Goal: Task Accomplishment & Management: Use online tool/utility

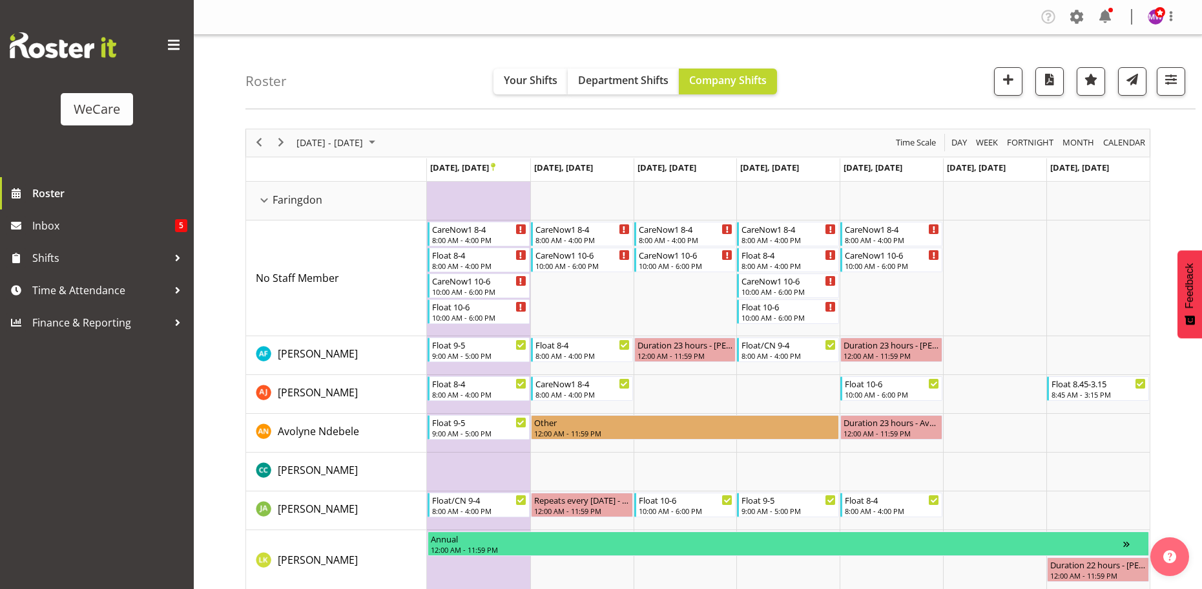
select select "location"
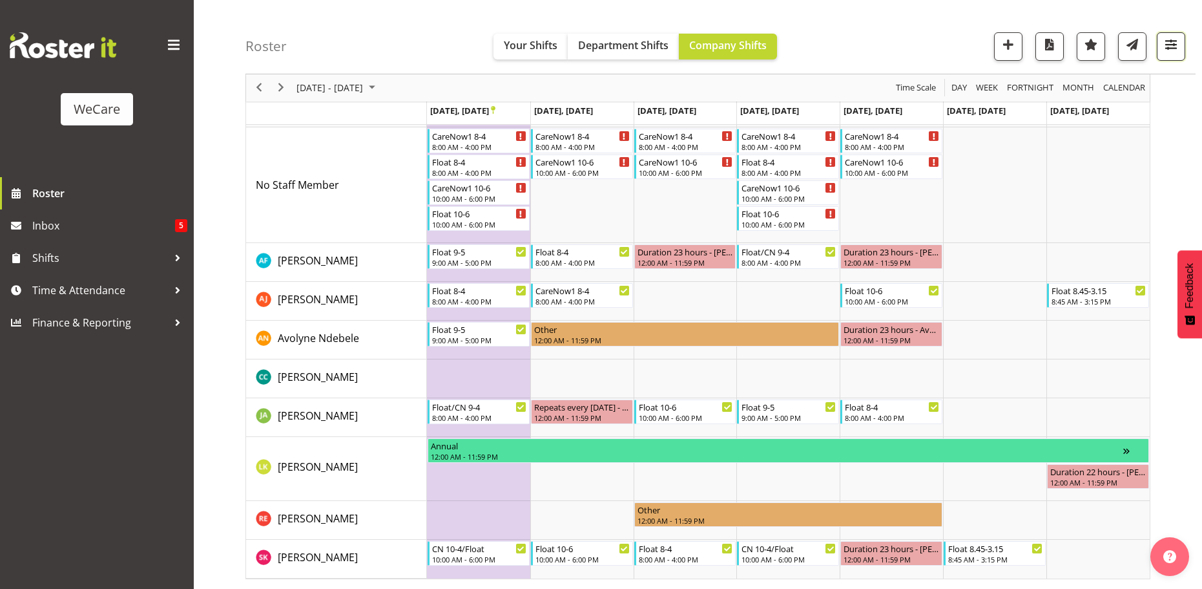
click at [1173, 45] on span "button" at bounding box center [1171, 44] width 17 height 17
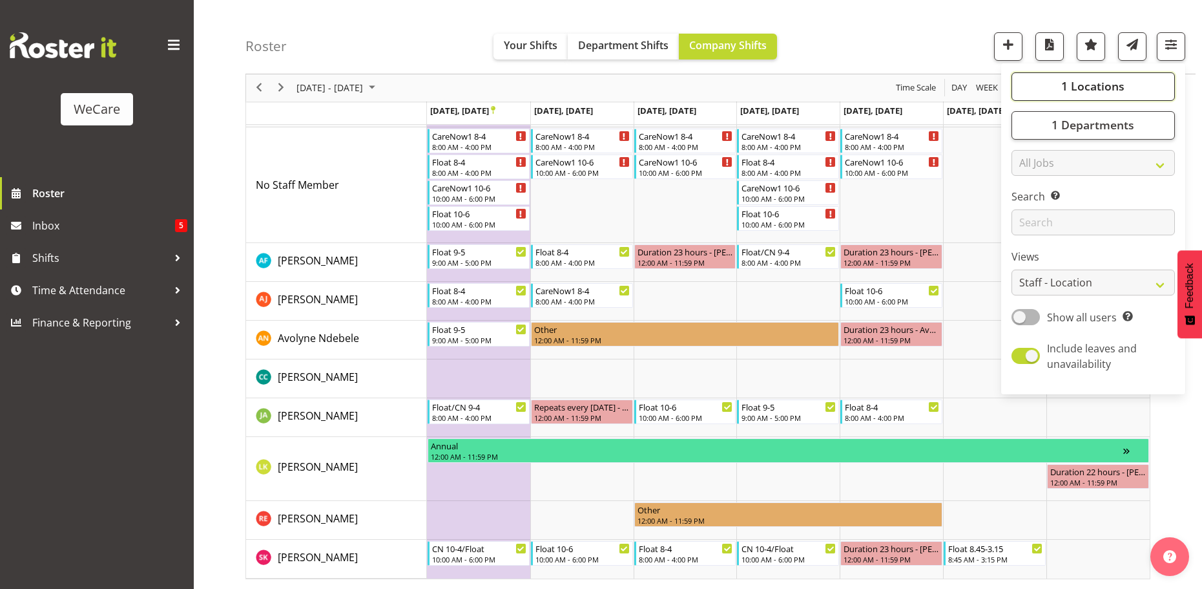
click at [1113, 83] on span "1 Locations" at bounding box center [1092, 87] width 63 height 16
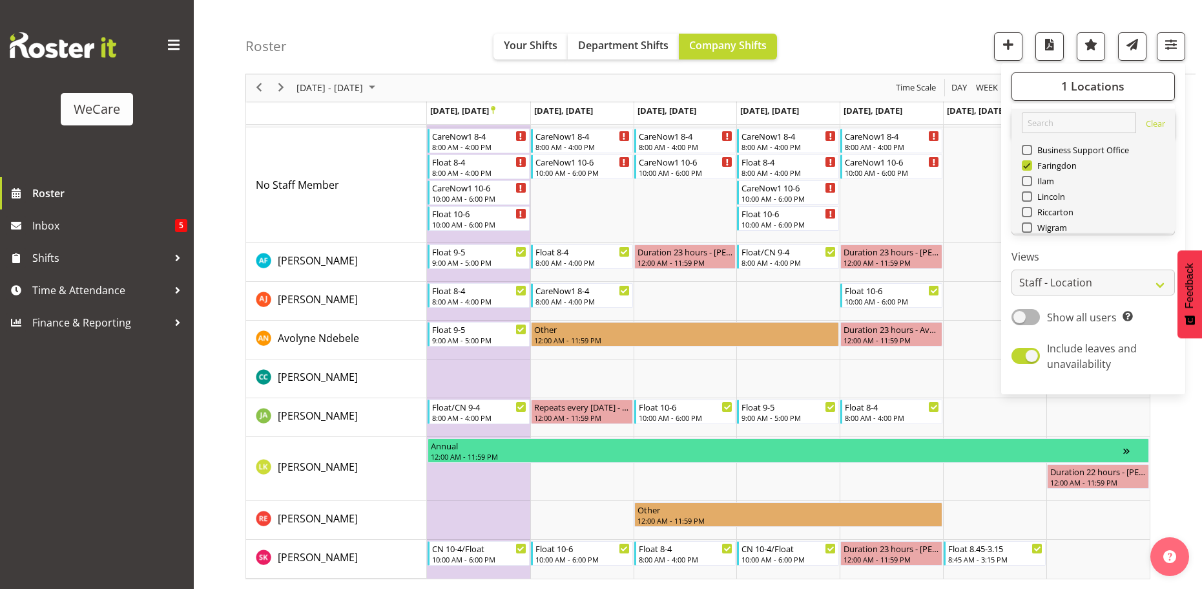
click at [1054, 252] on span "Select All" at bounding box center [1049, 258] width 41 height 12
checkbox input "true"
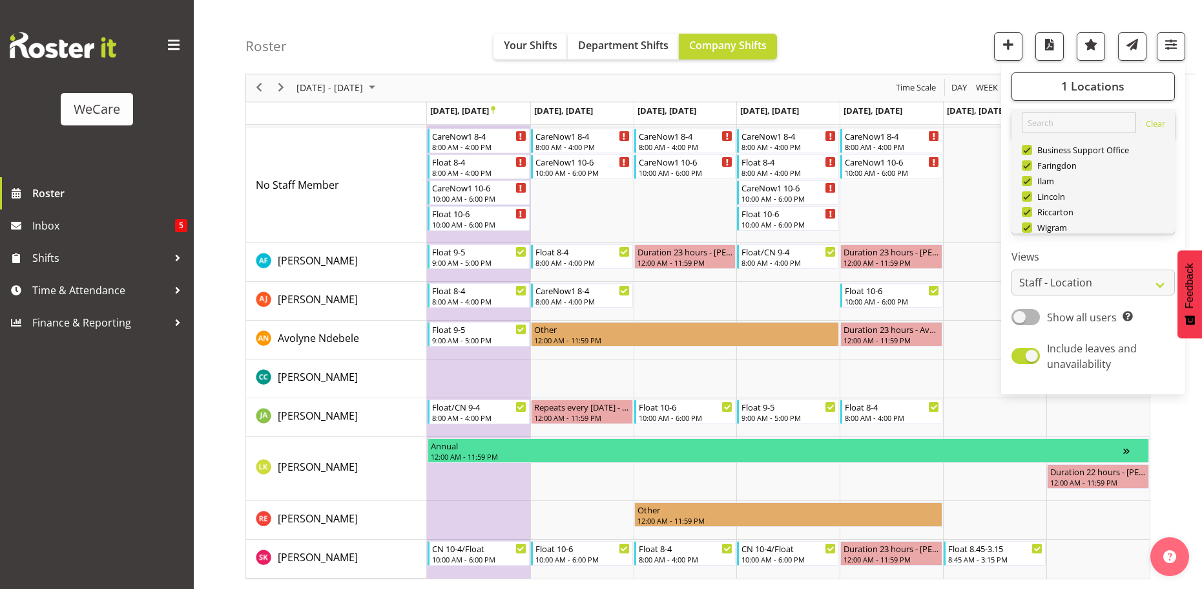
checkbox input "true"
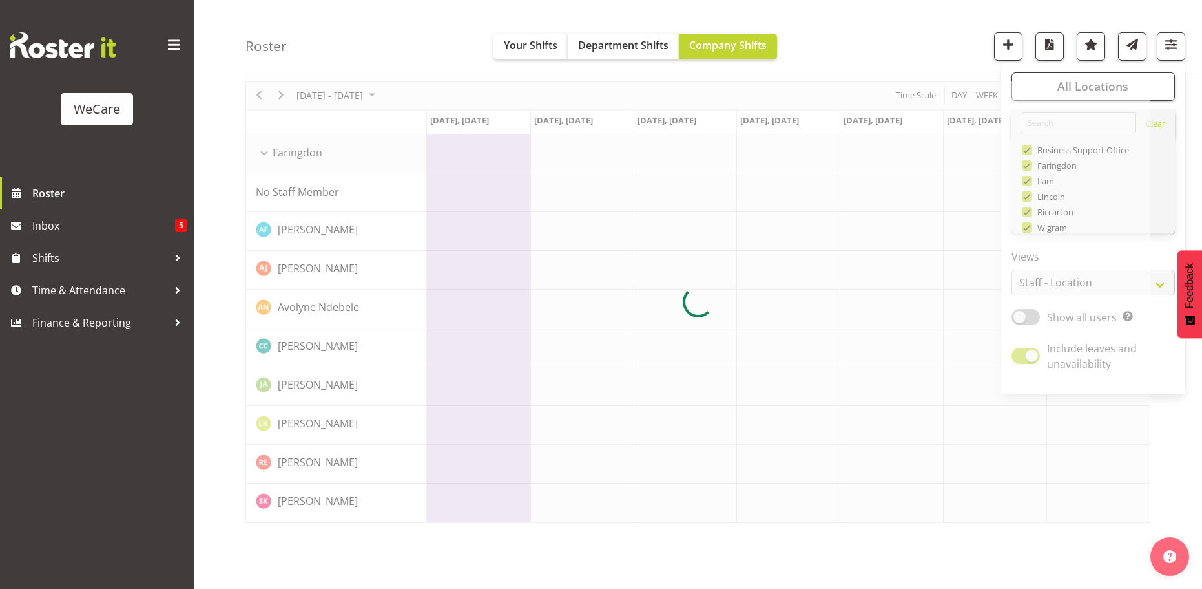
scroll to position [47, 0]
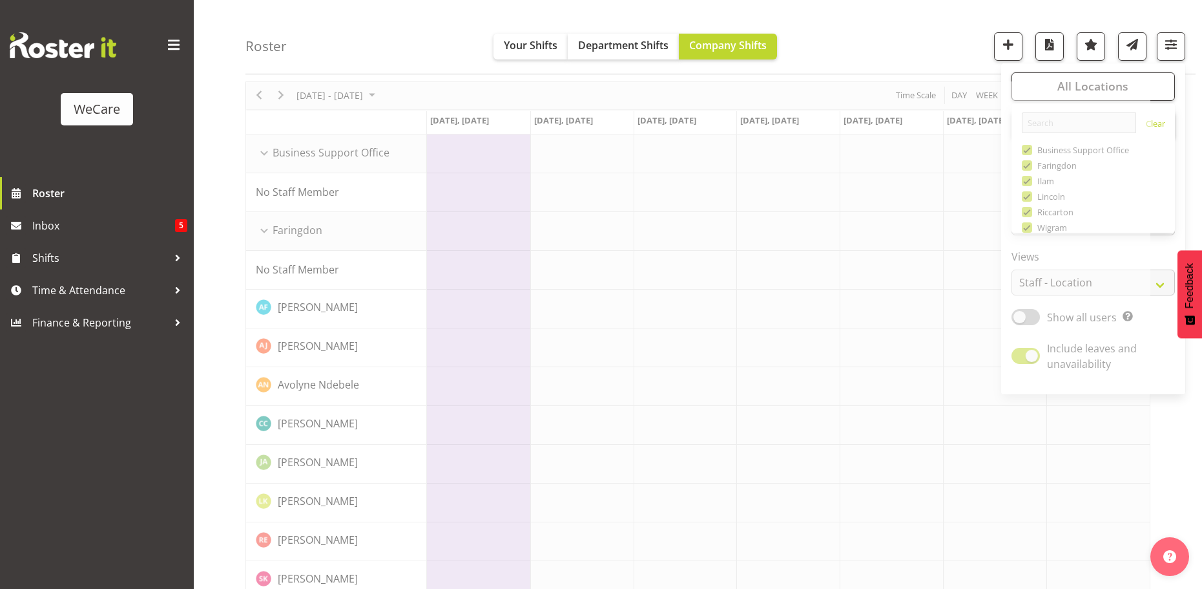
scroll to position [93, 0]
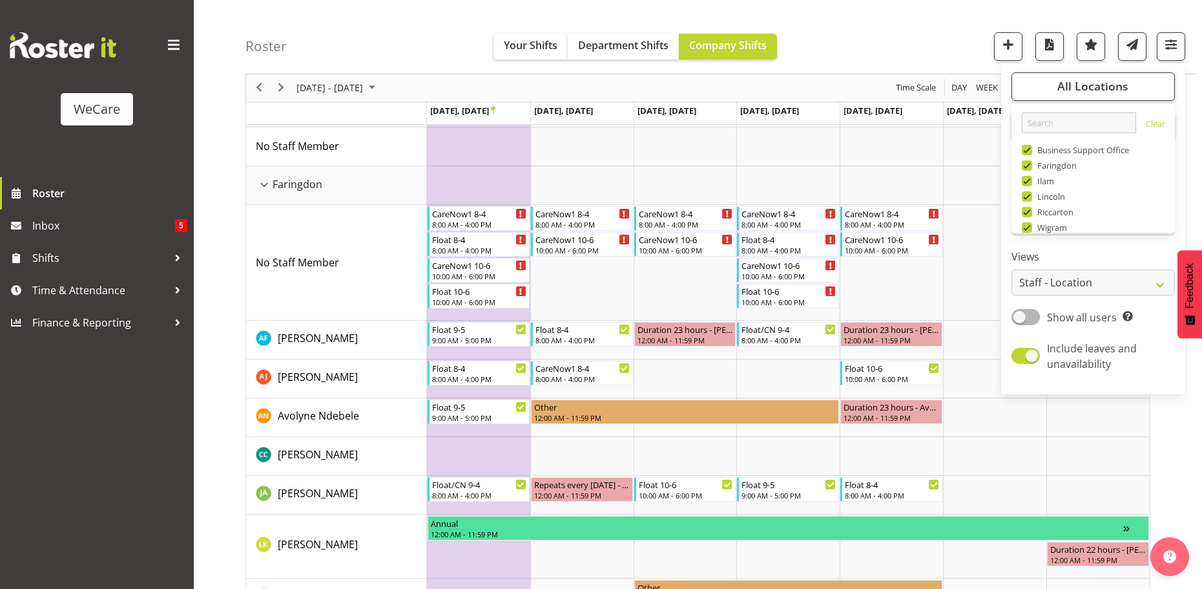
click at [906, 30] on div "Roster Your Shifts Department Shifts Company Shifts All Locations Clear Busines…" at bounding box center [720, 37] width 950 height 74
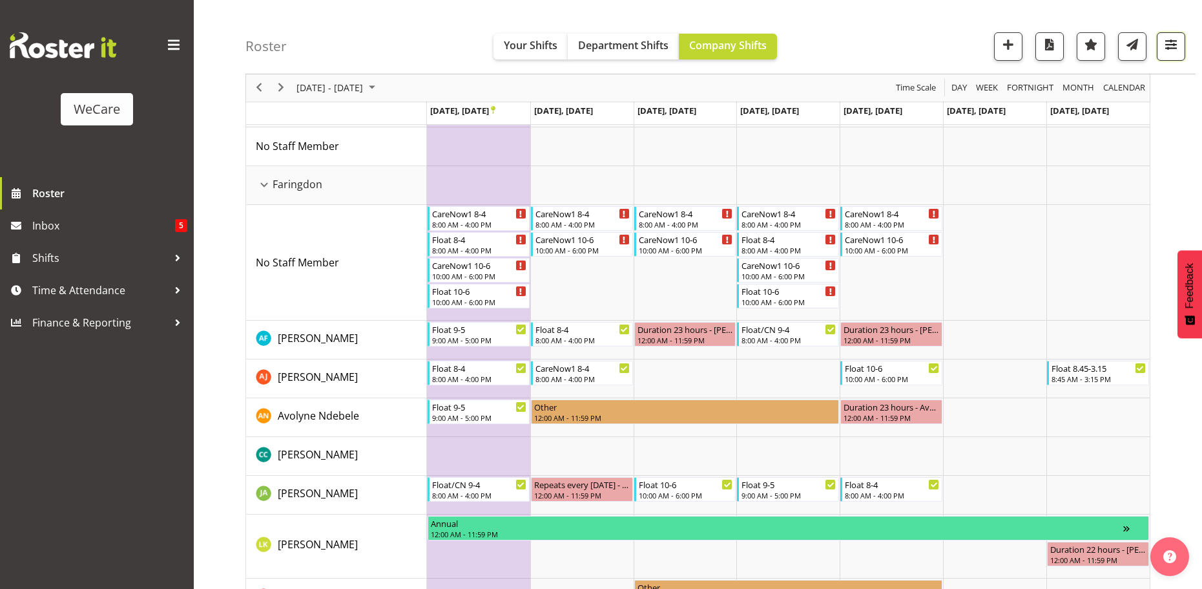
click at [1167, 50] on span "button" at bounding box center [1171, 44] width 17 height 17
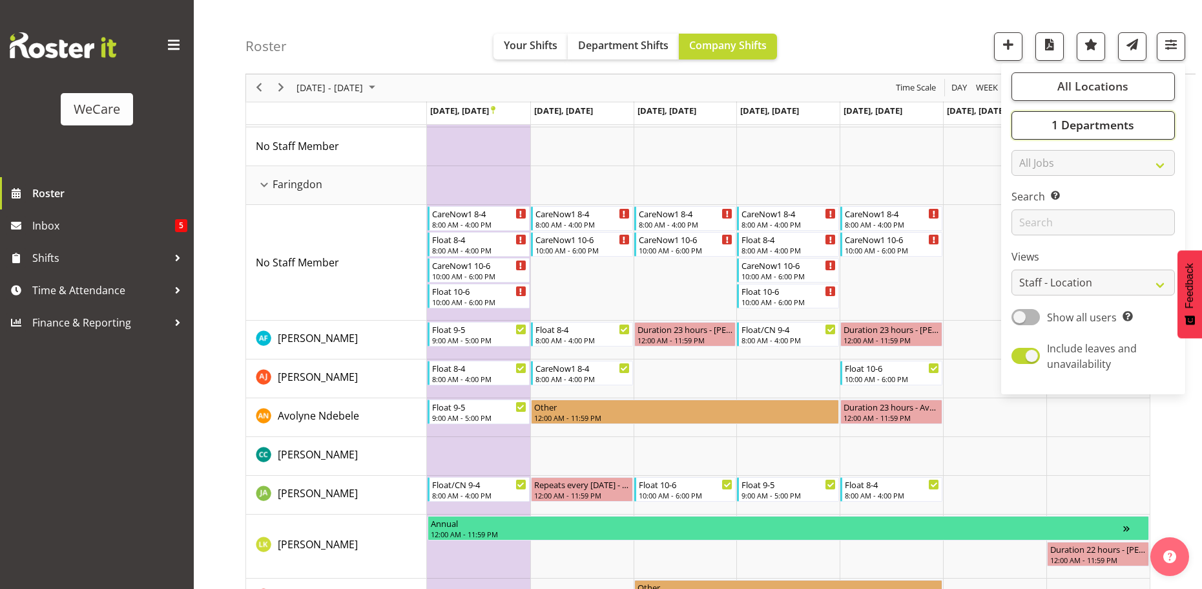
click at [1122, 124] on span "1 Departments" at bounding box center [1093, 126] width 83 height 16
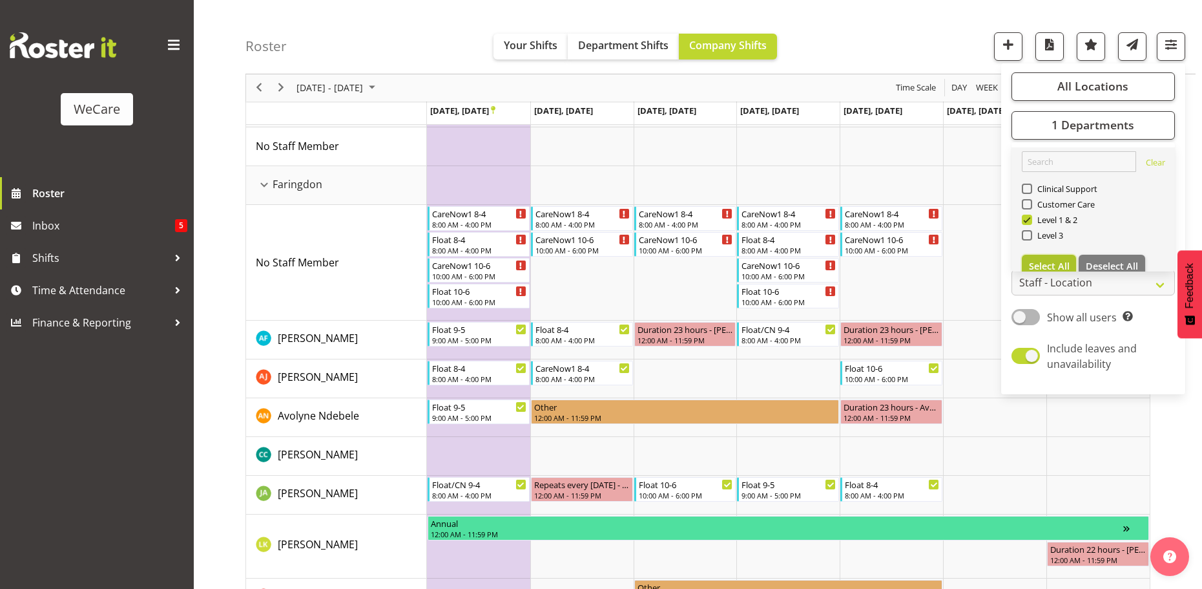
click at [1069, 260] on span "Select All" at bounding box center [1049, 266] width 41 height 12
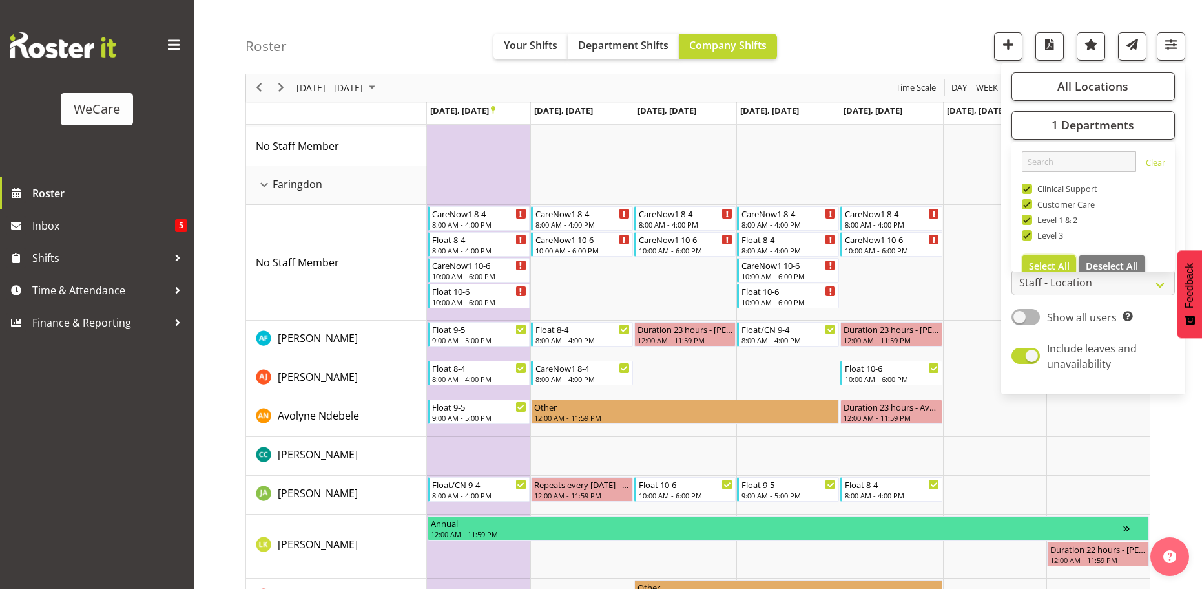
checkbox input "true"
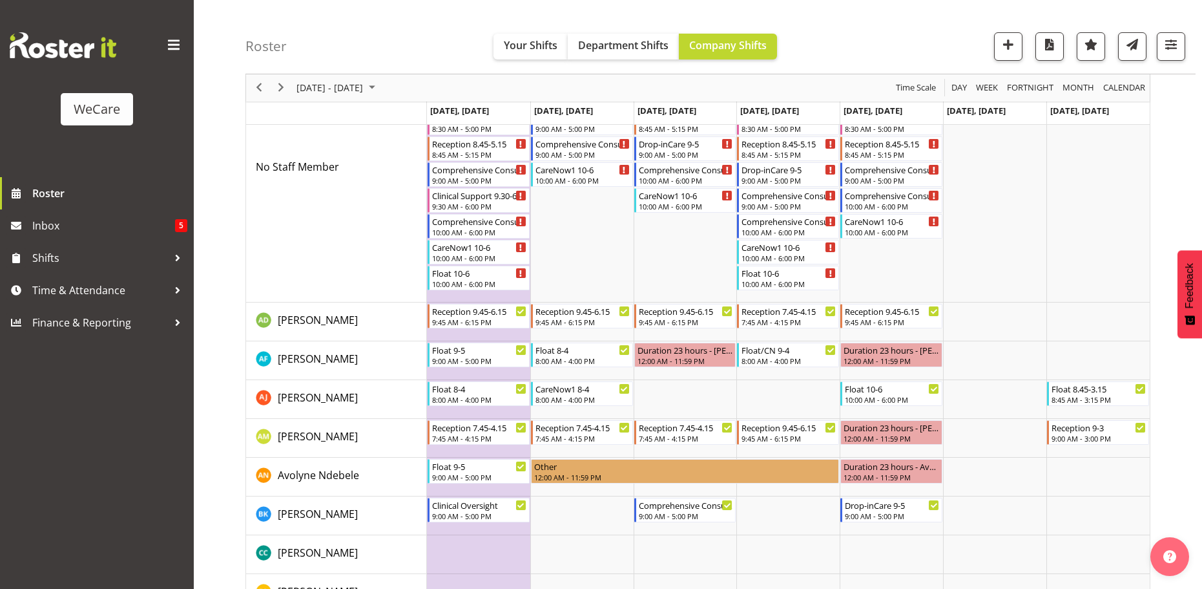
scroll to position [711, 0]
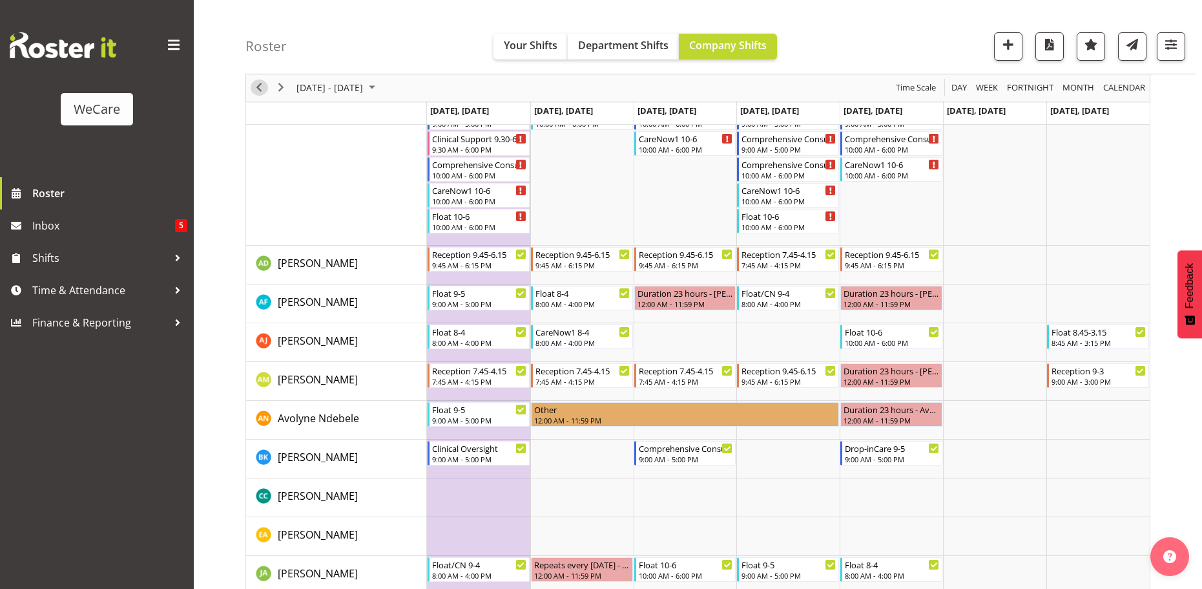
click at [261, 89] on span "Previous" at bounding box center [259, 88] width 16 height 16
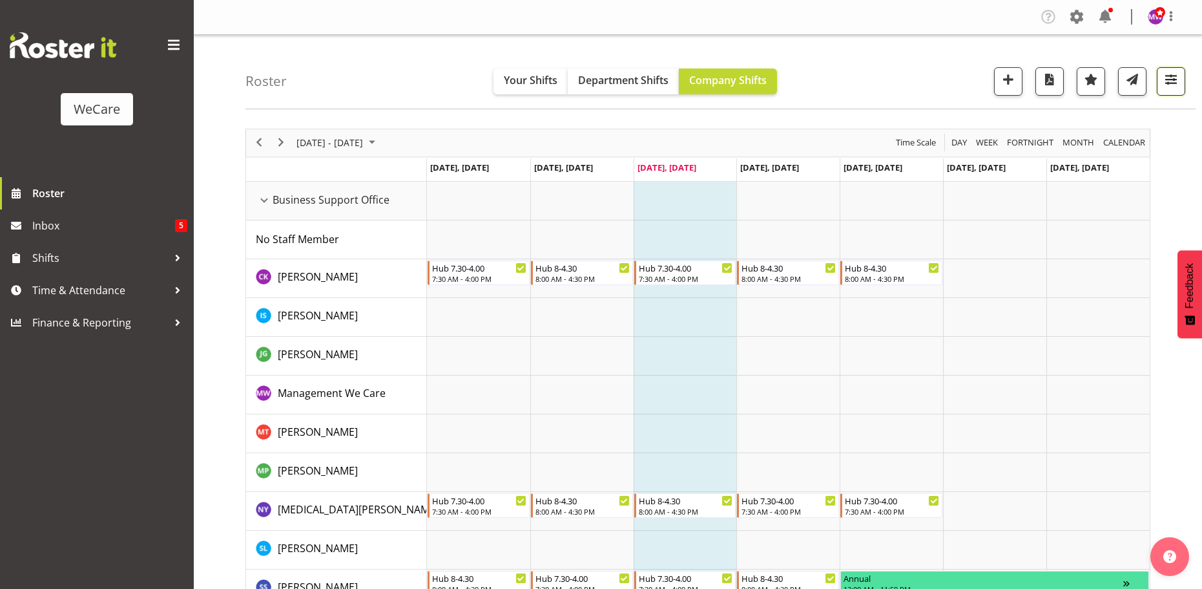
click at [1169, 85] on span "button" at bounding box center [1171, 79] width 17 height 17
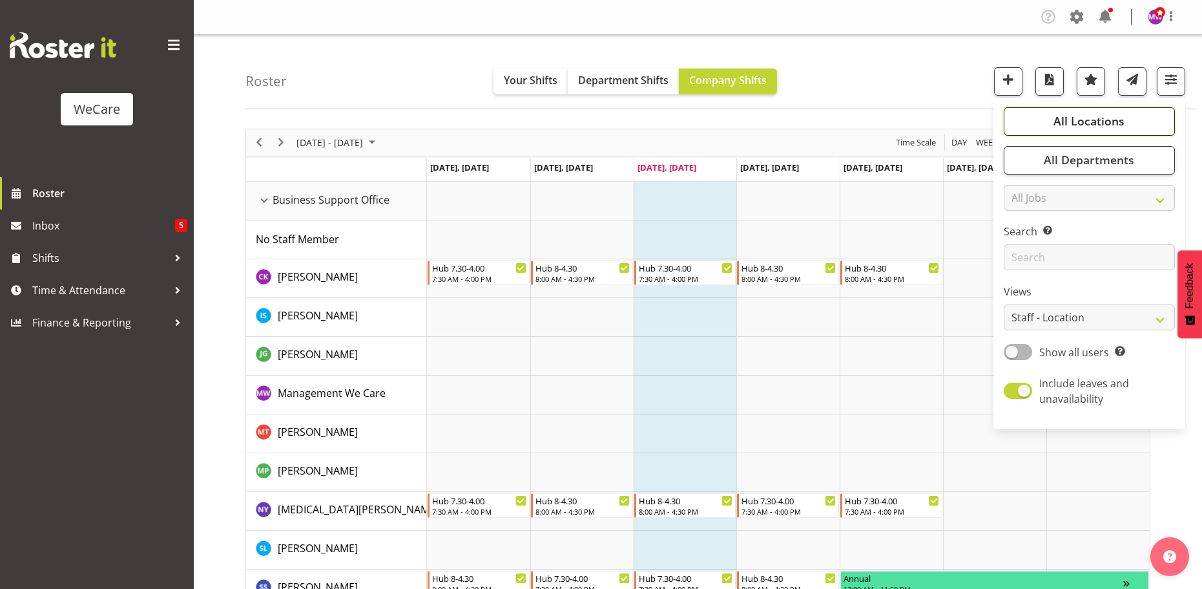
click at [1117, 123] on span "All Locations" at bounding box center [1089, 121] width 71 height 16
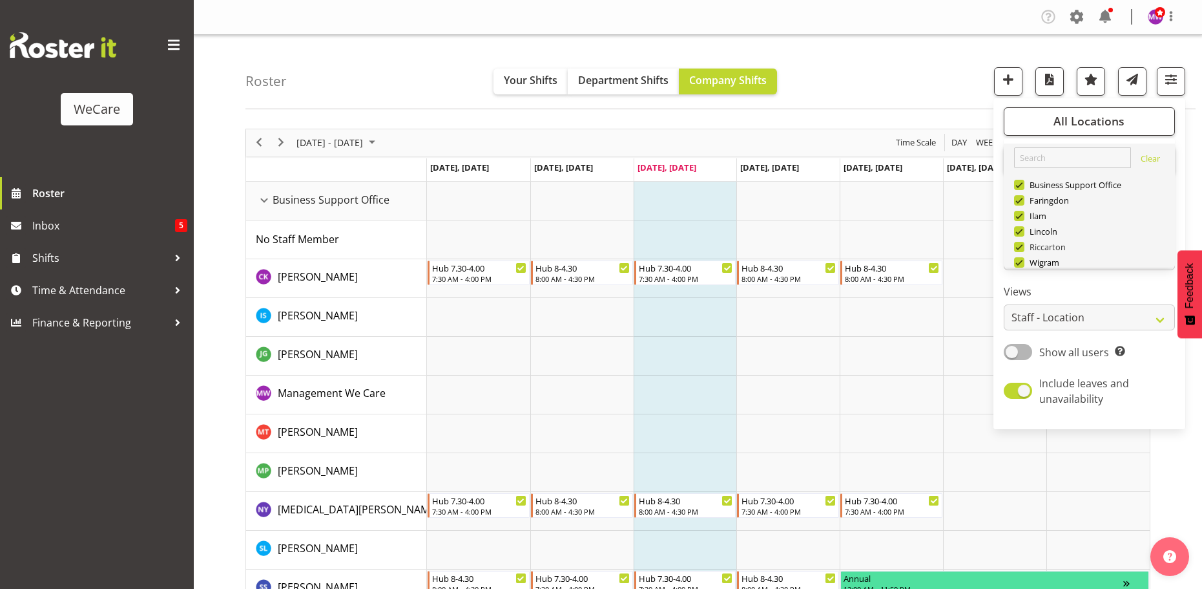
click at [1023, 242] on span at bounding box center [1019, 247] width 10 height 10
click at [1023, 242] on input "Riccarton" at bounding box center [1018, 246] width 8 height 8
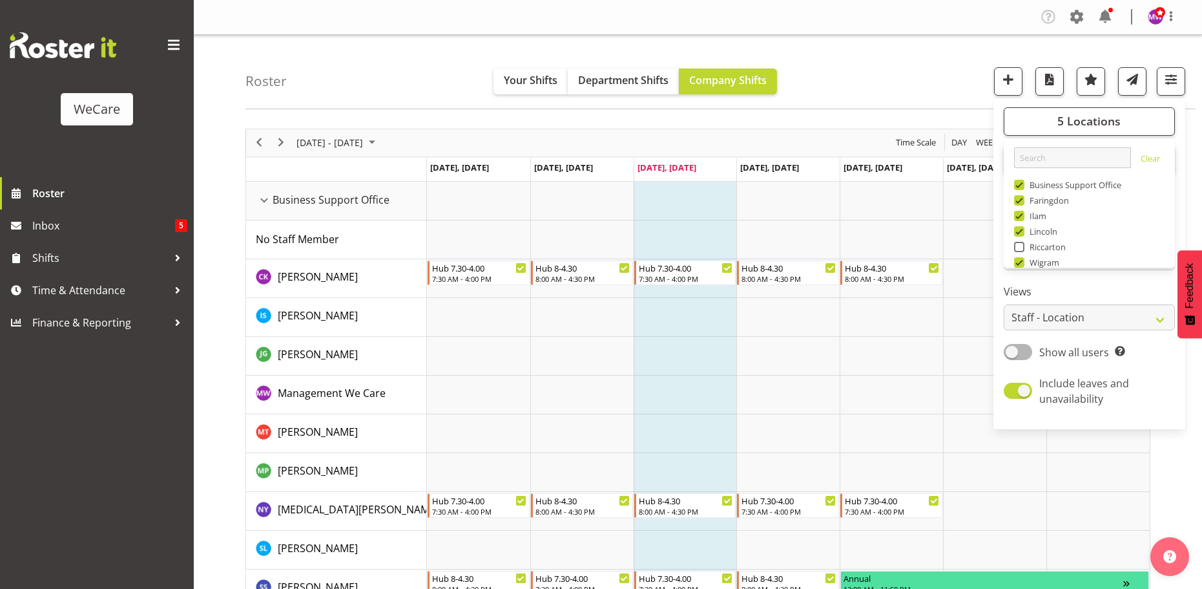
click at [0, 0] on div "Timeline Week of September 17, 2025" at bounding box center [0, 0] width 0 height 0
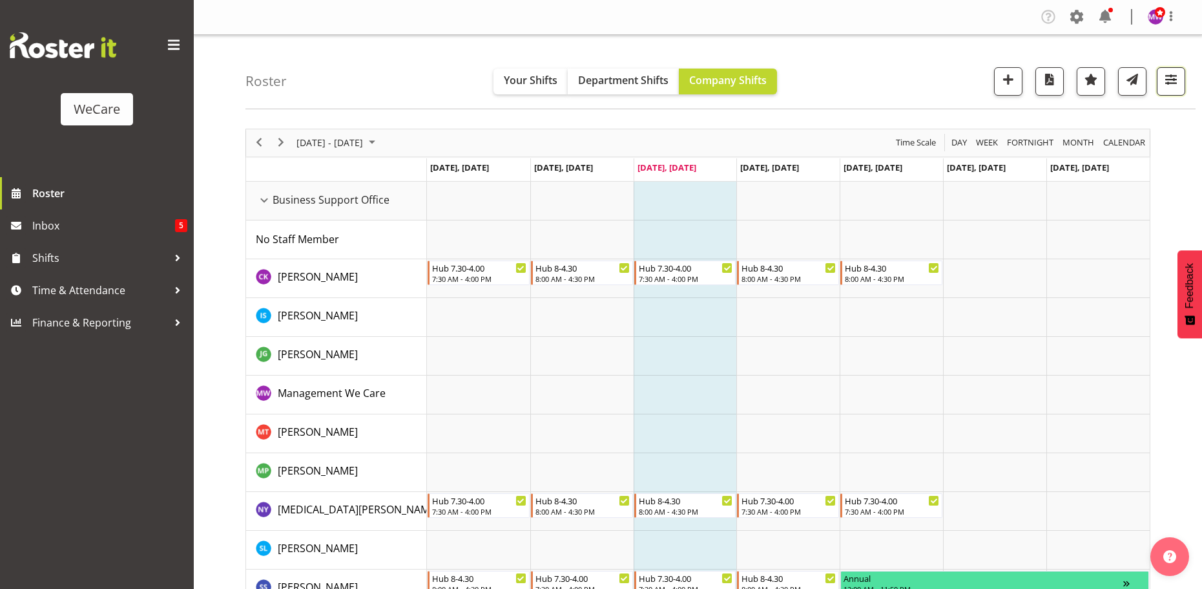
click at [1178, 85] on span "button" at bounding box center [1171, 79] width 17 height 17
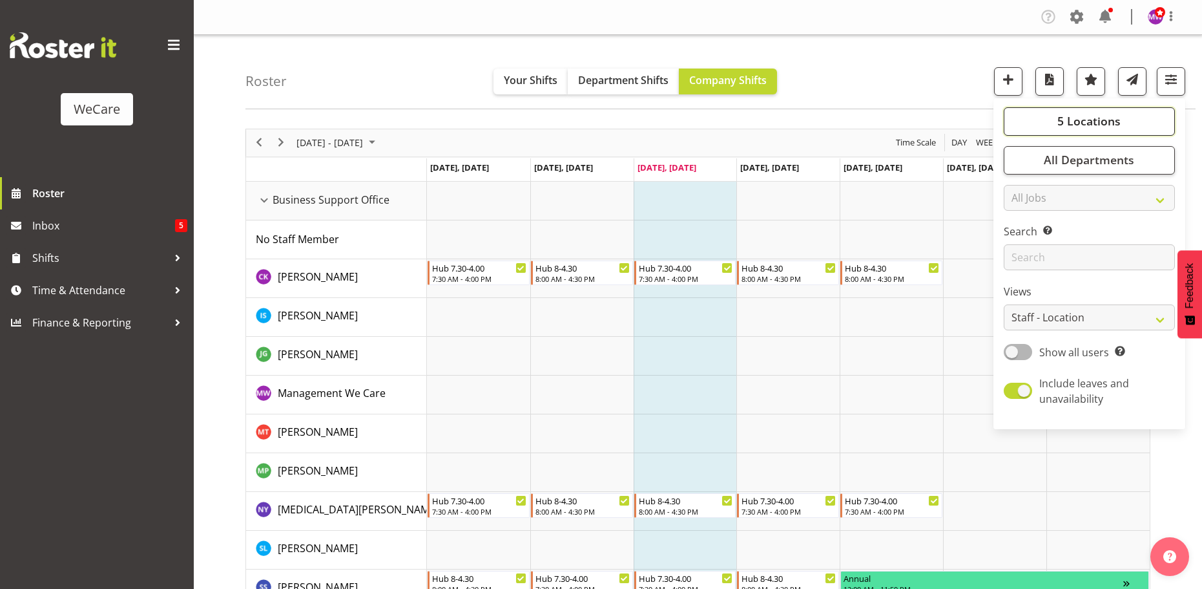
click at [1094, 119] on span "5 Locations" at bounding box center [1089, 121] width 63 height 16
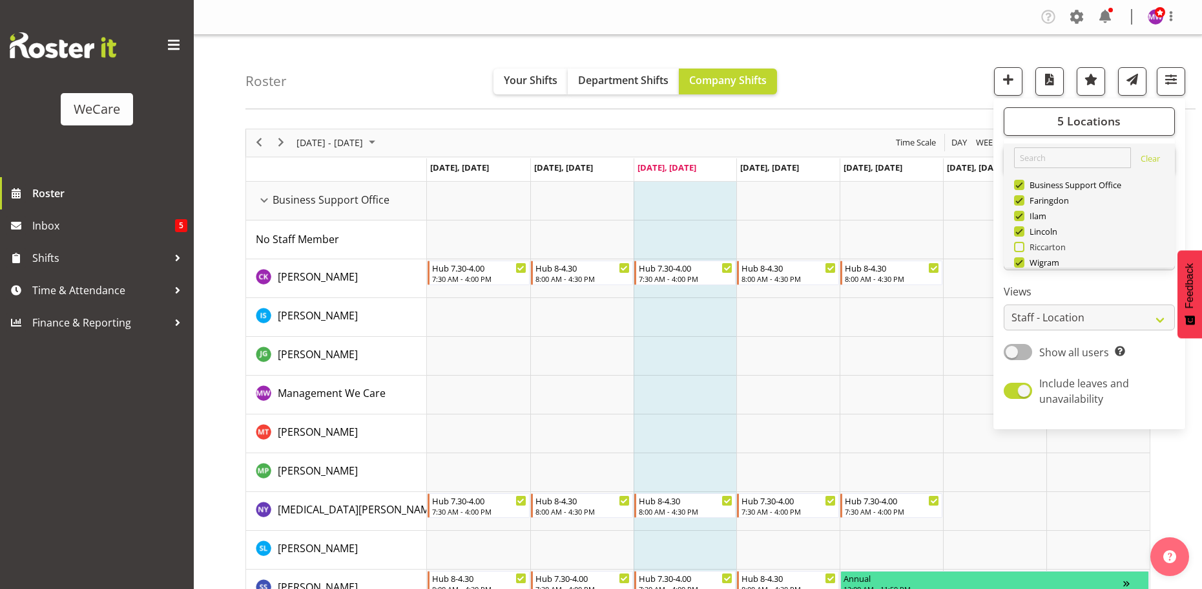
click at [1023, 242] on span at bounding box center [1019, 247] width 10 height 10
click at [1023, 242] on input "Riccarton" at bounding box center [1018, 246] width 8 height 8
checkbox input "true"
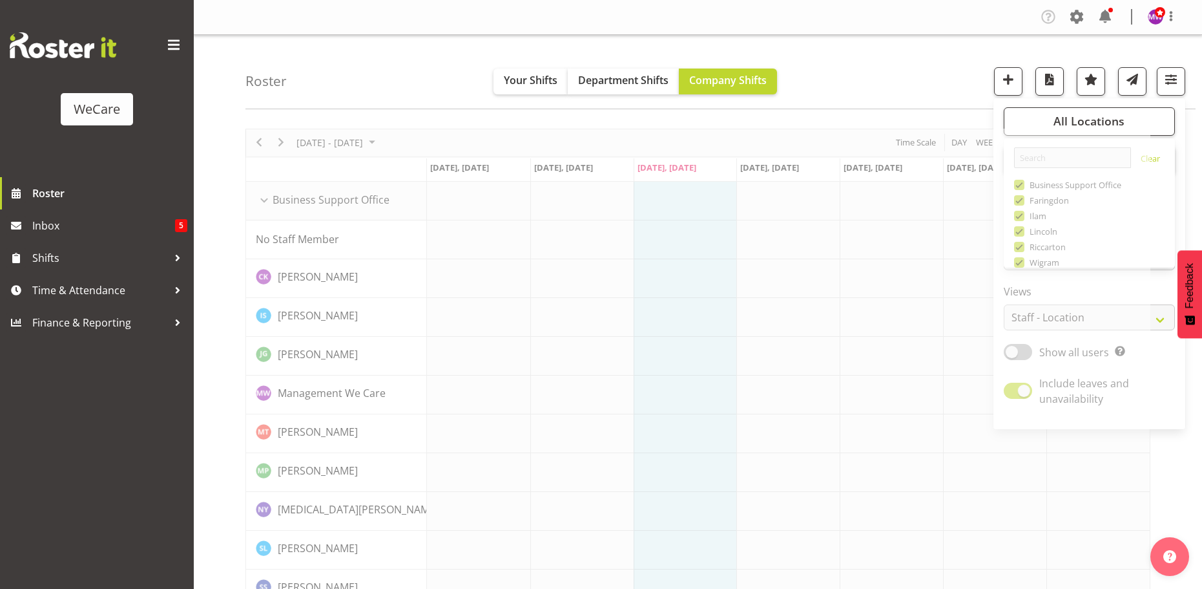
click at [913, 70] on div "Roster Your Shifts Department Shifts Company Shifts All Locations Clear Busines…" at bounding box center [720, 72] width 950 height 74
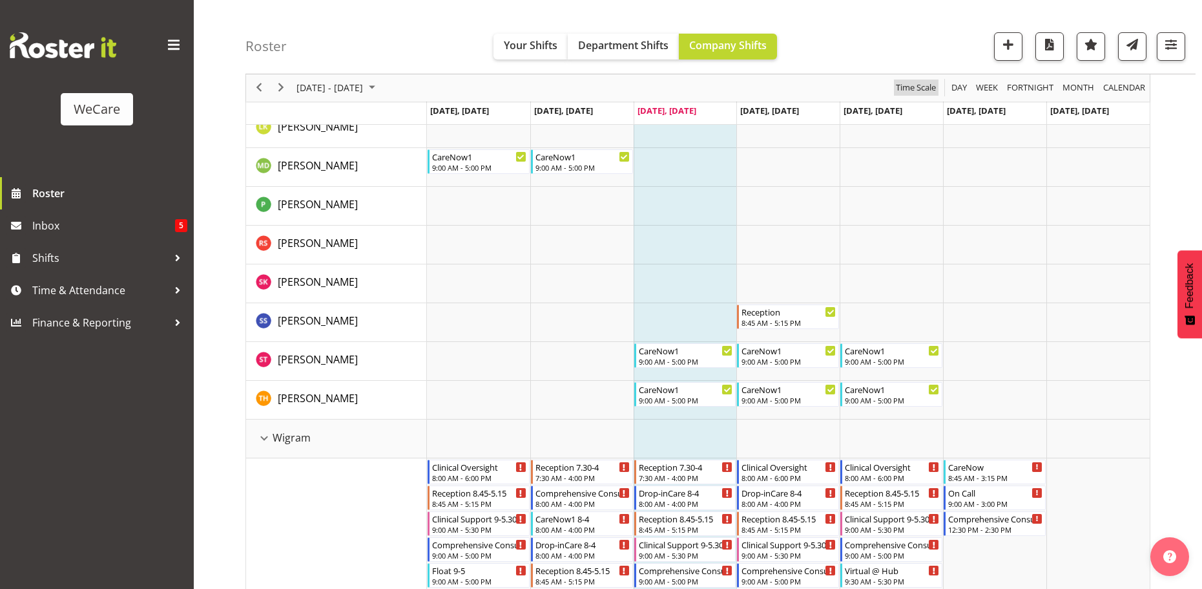
scroll to position [3424, 0]
